Goal: Task Accomplishment & Management: Manage account settings

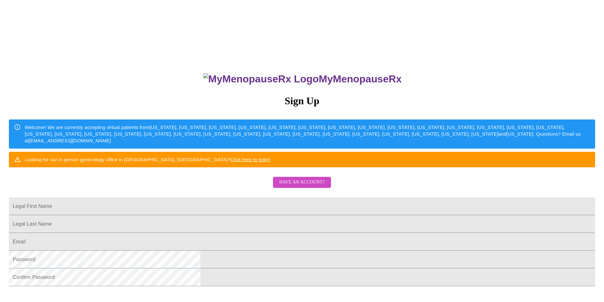
click at [294, 186] on span "Have an account?" at bounding box center [301, 183] width 45 height 8
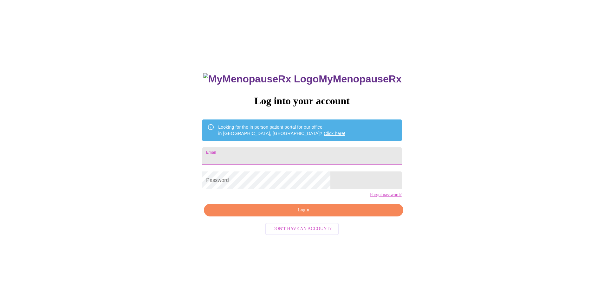
click at [258, 147] on input "Email" at bounding box center [301, 156] width 199 height 18
type input "[EMAIL_ADDRESS][DOMAIN_NAME]"
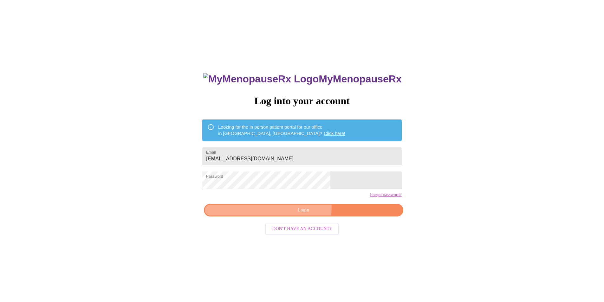
click at [279, 214] on span "Login" at bounding box center [303, 210] width 185 height 8
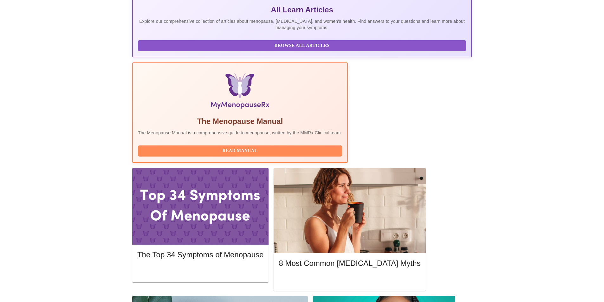
scroll to position [159, 0]
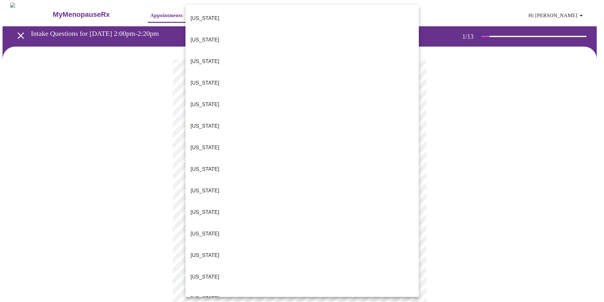
click at [209, 140] on body "MyMenopauseRx Appointments Messaging Labs Uploads Medications Community Refer a…" at bounding box center [302, 292] width 599 height 579
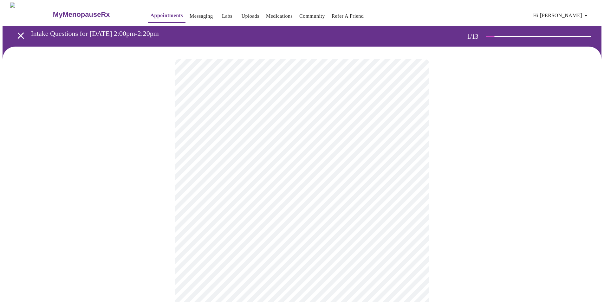
click at [252, 186] on body "MyMenopauseRx Appointments Messaging Labs Uploads Medications Community Refer a…" at bounding box center [302, 291] width 599 height 576
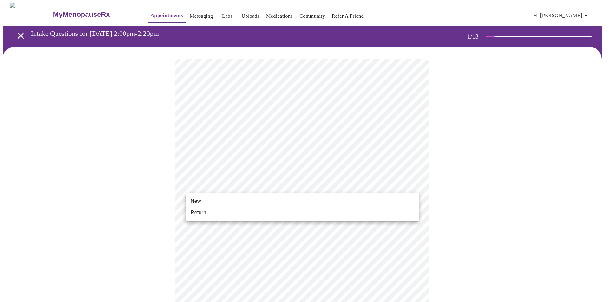
click at [246, 210] on li "Return" at bounding box center [302, 212] width 233 height 11
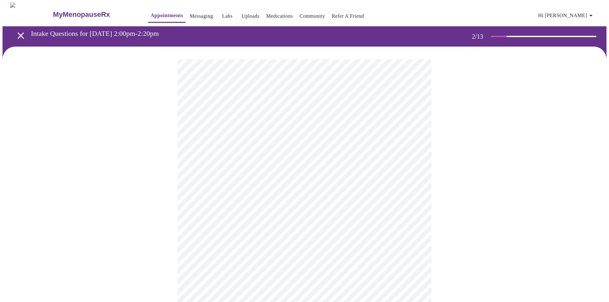
click at [261, 127] on body "MyMenopauseRx Appointments Messaging Labs Uploads Medications Community Refer a…" at bounding box center [305, 193] width 604 height 381
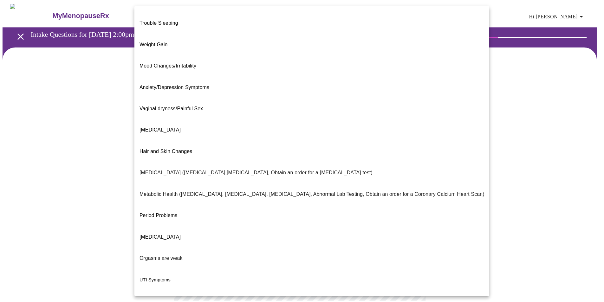
scroll to position [26, 0]
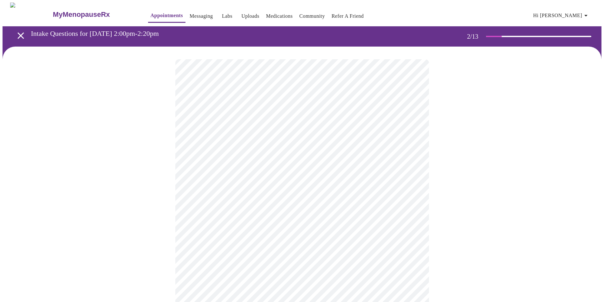
click at [206, 193] on body "MyMenopauseRx Appointments Messaging Labs Uploads Medications Community Refer a…" at bounding box center [302, 191] width 599 height 377
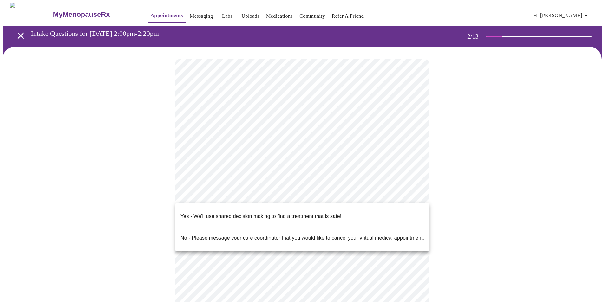
click at [204, 213] on p "Yes - We'll use shared decision making to find a treatment that is safe!" at bounding box center [260, 217] width 161 height 8
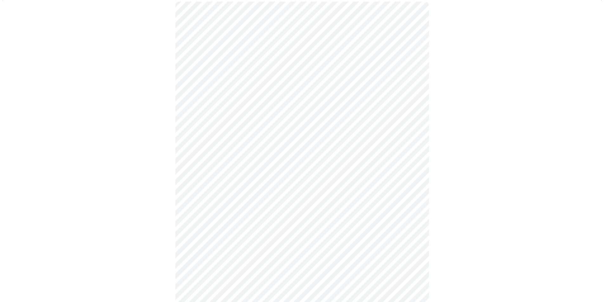
scroll to position [0, 0]
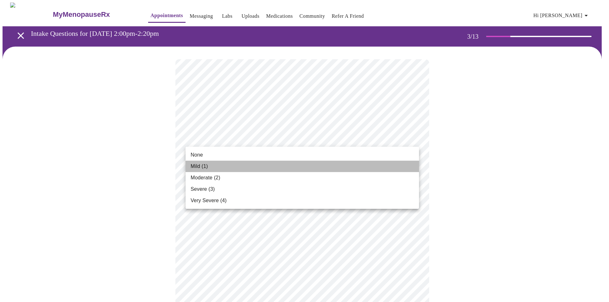
click at [229, 166] on li "Mild (1)" at bounding box center [302, 166] width 233 height 11
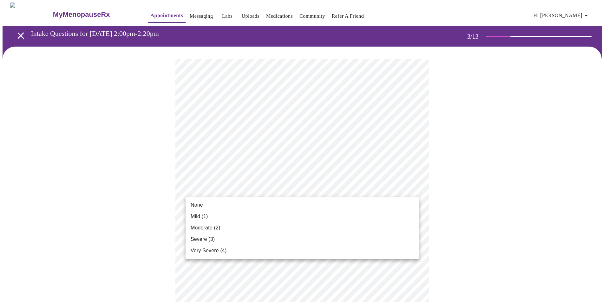
click at [233, 208] on li "None" at bounding box center [302, 204] width 233 height 11
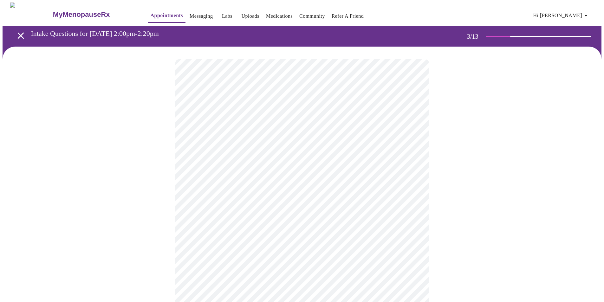
scroll to position [63, 0]
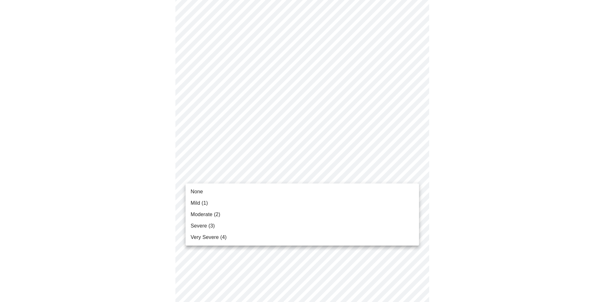
click at [232, 202] on li "Mild (1)" at bounding box center [302, 203] width 233 height 11
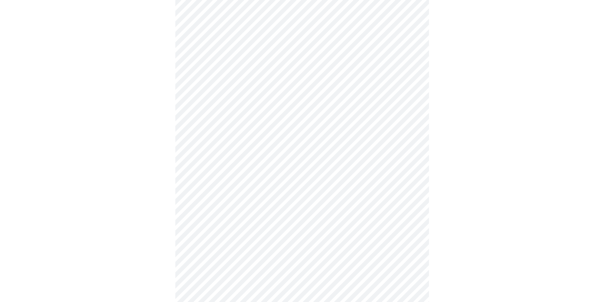
scroll to position [127, 0]
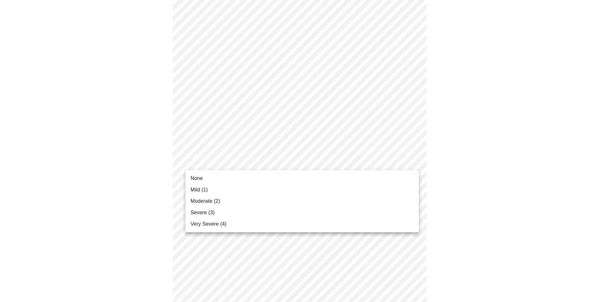
click at [237, 162] on body "MyMenopauseRx Appointments Messaging Labs Uploads Medications Community Refer a…" at bounding box center [302, 284] width 599 height 817
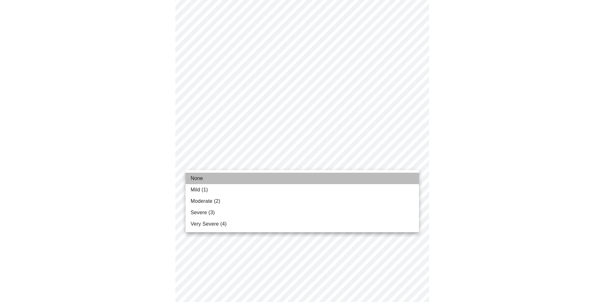
click at [228, 178] on li "None" at bounding box center [302, 178] width 233 height 11
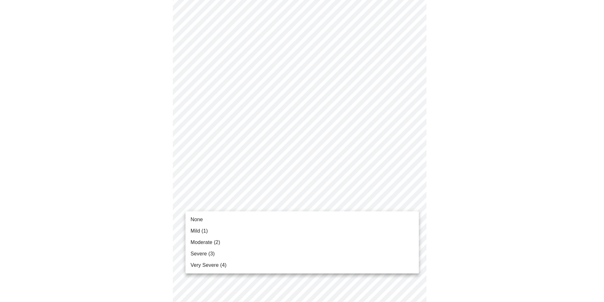
click at [251, 200] on body "MyMenopauseRx Appointments Messaging Labs Uploads Medications Community Refer a…" at bounding box center [302, 280] width 599 height 808
click at [243, 220] on li "None" at bounding box center [302, 219] width 233 height 11
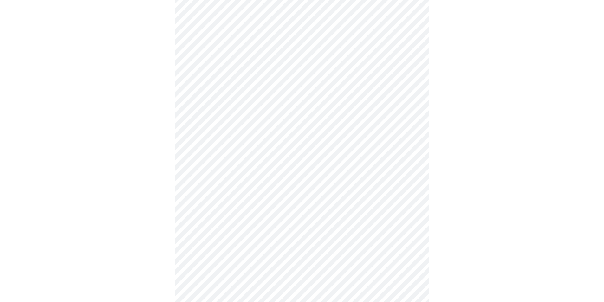
scroll to position [222, 0]
click at [241, 153] on body "MyMenopauseRx Appointments Messaging Labs Uploads Medications Community Refer a…" at bounding box center [305, 180] width 604 height 799
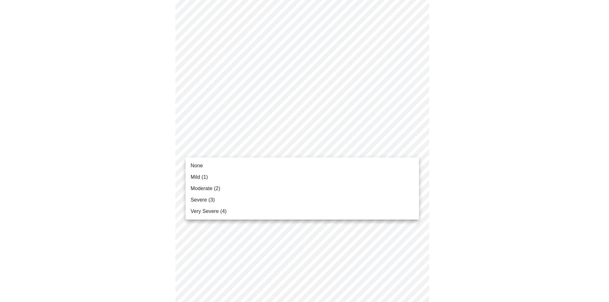
click at [228, 178] on li "Mild (1)" at bounding box center [302, 177] width 233 height 11
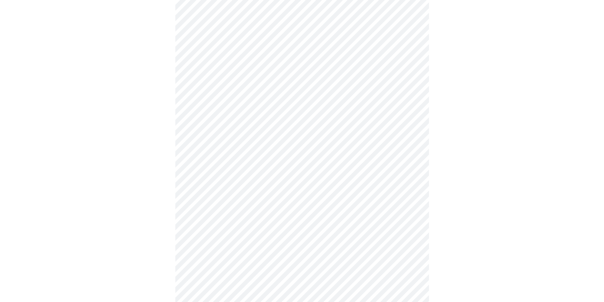
click at [245, 202] on body "MyMenopauseRx Appointments Messaging Labs Uploads Medications Community Refer a…" at bounding box center [302, 176] width 599 height 790
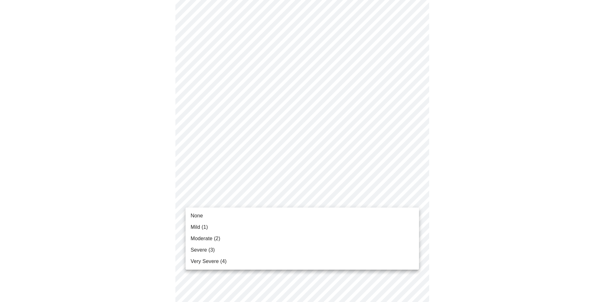
click at [234, 230] on li "Mild (1)" at bounding box center [302, 227] width 233 height 11
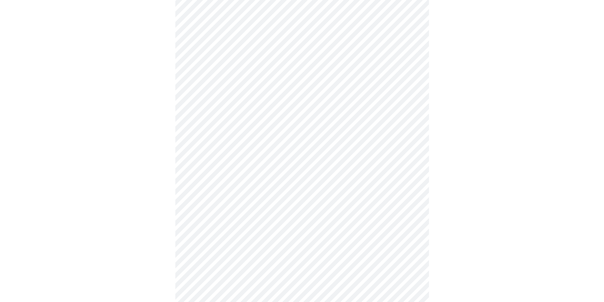
scroll to position [317, 0]
click at [248, 158] on body "MyMenopauseRx Appointments Messaging Labs Uploads Medications Community Refer a…" at bounding box center [302, 75] width 599 height 781
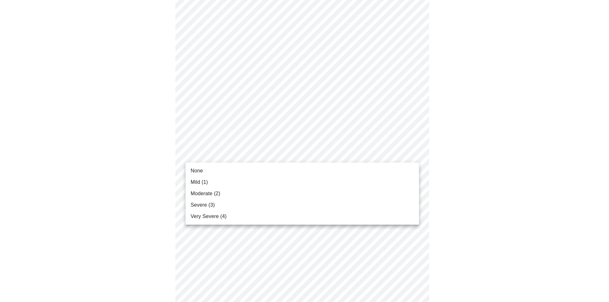
click at [248, 173] on li "None" at bounding box center [302, 170] width 233 height 11
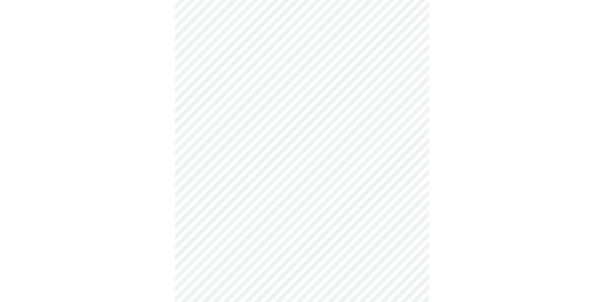
click at [259, 204] on body "MyMenopauseRx Appointments Messaging Labs Uploads Medications Community Refer a…" at bounding box center [302, 71] width 599 height 773
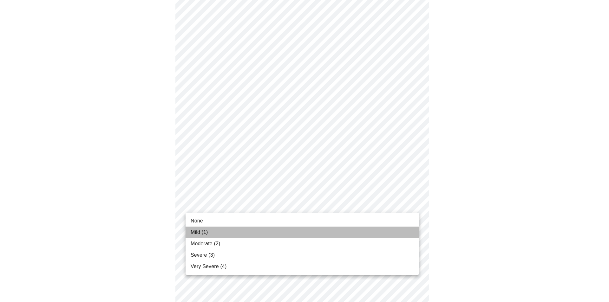
click at [238, 228] on li "Mild (1)" at bounding box center [302, 232] width 233 height 11
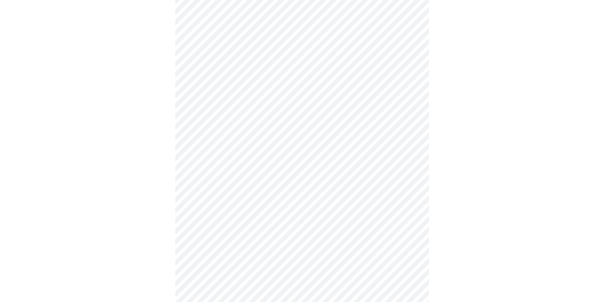
scroll to position [412, 0]
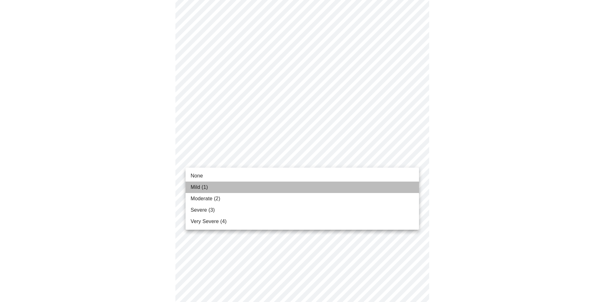
click at [231, 186] on li "Mild (1)" at bounding box center [302, 187] width 233 height 11
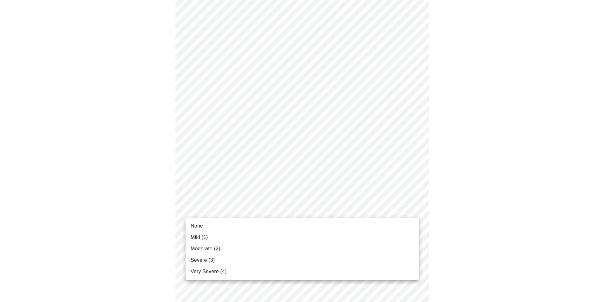
click at [232, 225] on li "None" at bounding box center [302, 225] width 233 height 11
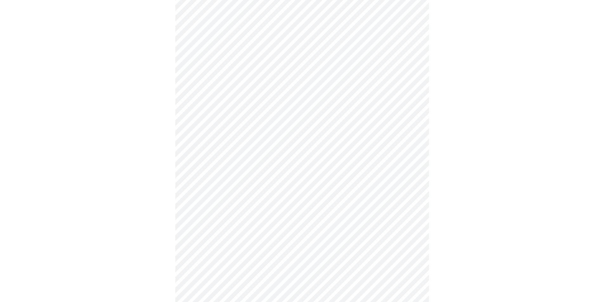
scroll to position [254, 0]
click at [336, 105] on body "MyMenopauseRx Appointments Messaging Labs Uploads Medications Community Refer a…" at bounding box center [302, 49] width 599 height 600
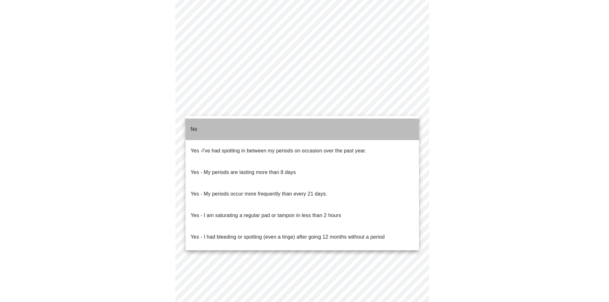
click at [332, 124] on li "No" at bounding box center [302, 130] width 233 height 22
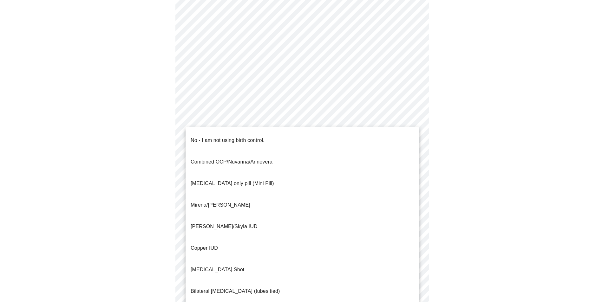
click at [317, 156] on body "MyMenopauseRx Appointments Messaging Labs Uploads Medications Community Refer a…" at bounding box center [305, 47] width 604 height 597
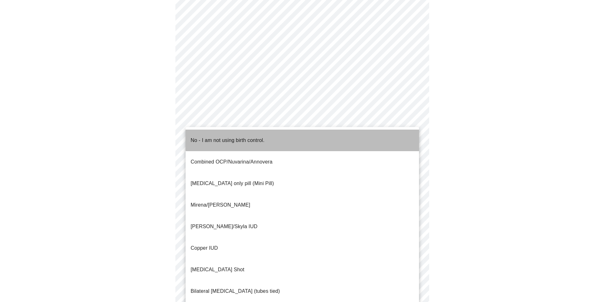
click at [310, 135] on li "No - I am not using birth control." at bounding box center [302, 141] width 233 height 22
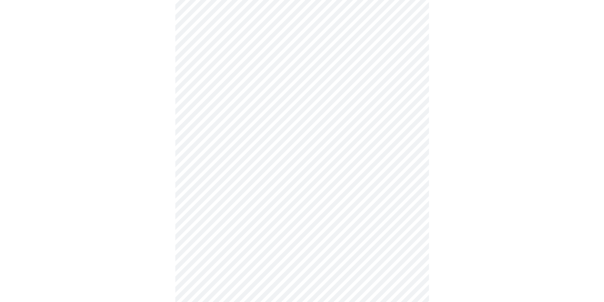
click at [285, 200] on body "MyMenopauseRx Appointments Messaging Labs Uploads Medications Community Refer a…" at bounding box center [302, 45] width 599 height 593
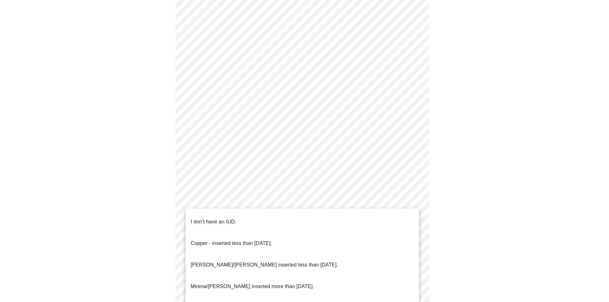
click at [282, 214] on li "I don't have an IUD." at bounding box center [302, 222] width 233 height 22
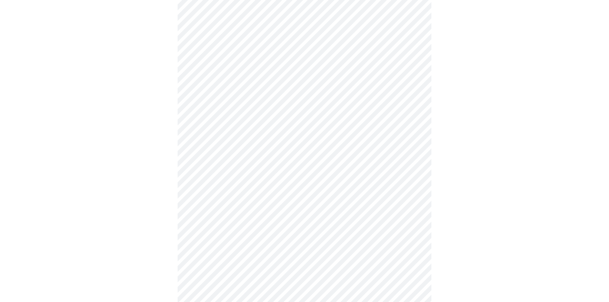
click at [269, 249] on body "MyMenopauseRx Appointments Messaging Labs Uploads Medications Community Refer a…" at bounding box center [305, 43] width 604 height 589
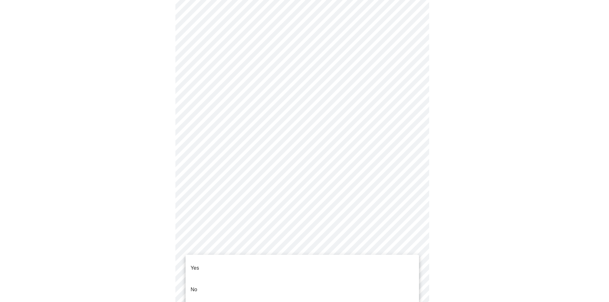
click at [265, 266] on li "Yes" at bounding box center [302, 269] width 233 height 22
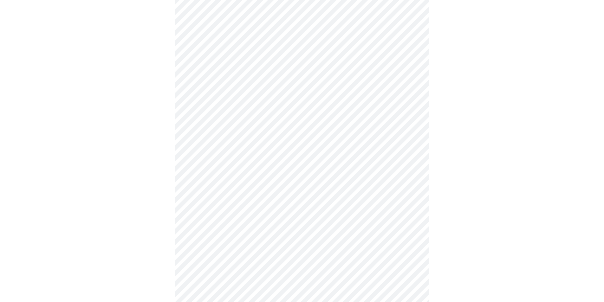
scroll to position [1713, 0]
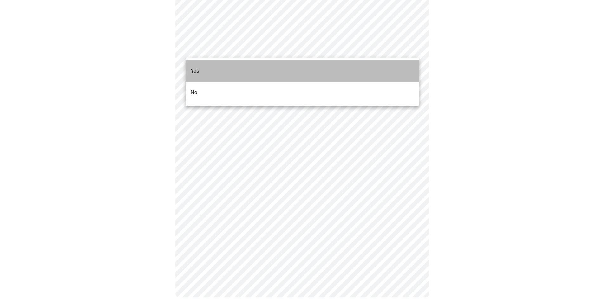
click at [248, 66] on li "Yes" at bounding box center [302, 71] width 233 height 22
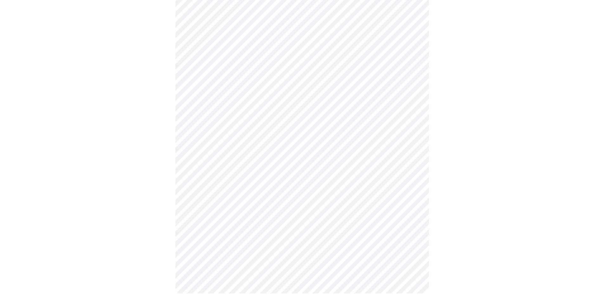
scroll to position [468, 0]
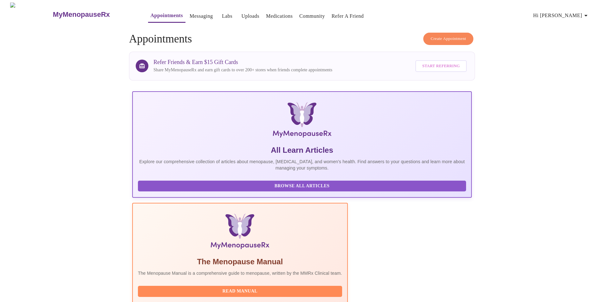
click at [222, 15] on link "Labs" at bounding box center [227, 16] width 10 height 9
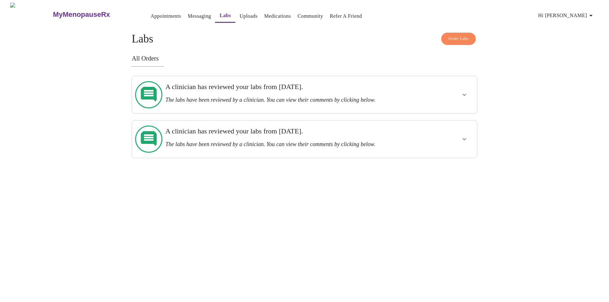
click at [189, 15] on link "Messaging" at bounding box center [199, 16] width 23 height 9
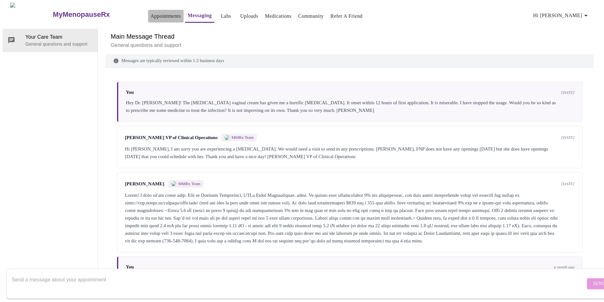
click at [151, 12] on link "Appointments" at bounding box center [166, 16] width 30 height 9
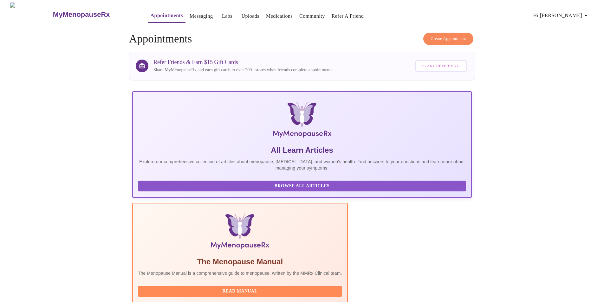
click at [582, 14] on span "Hi [PERSON_NAME]" at bounding box center [561, 15] width 56 height 9
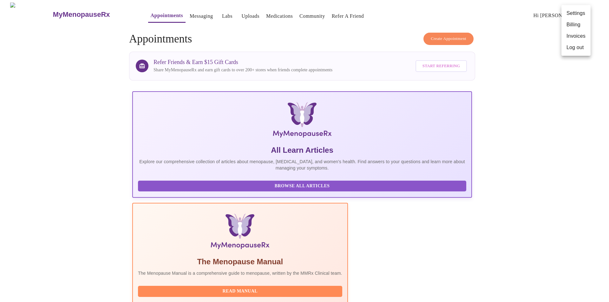
click at [569, 51] on li "Log out" at bounding box center [575, 47] width 29 height 11
